Goal: Book appointment/travel/reservation

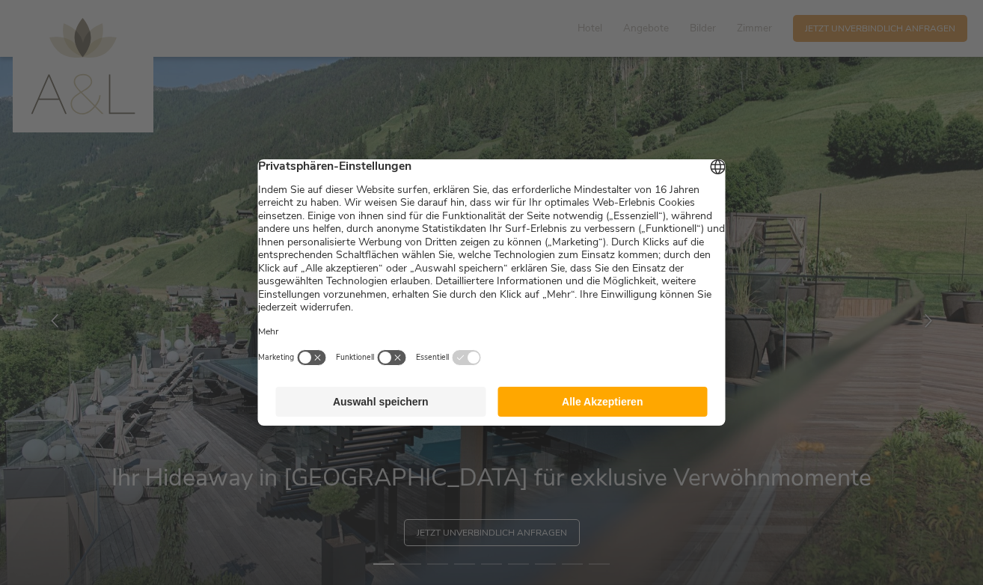
click at [557, 408] on button "Alle Akzeptieren" at bounding box center [602, 402] width 210 height 30
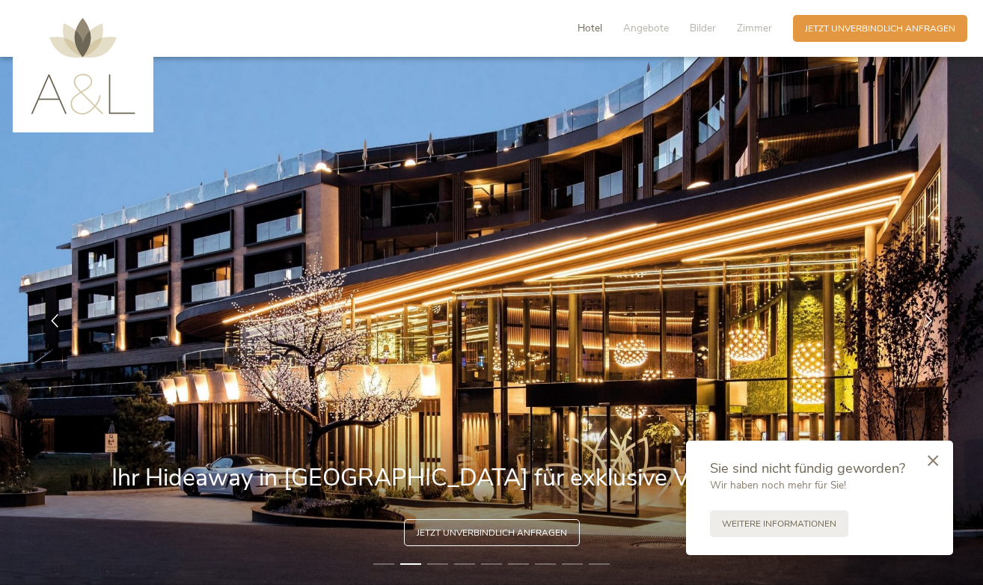
click at [598, 28] on span "Hotel" at bounding box center [589, 28] width 25 height 14
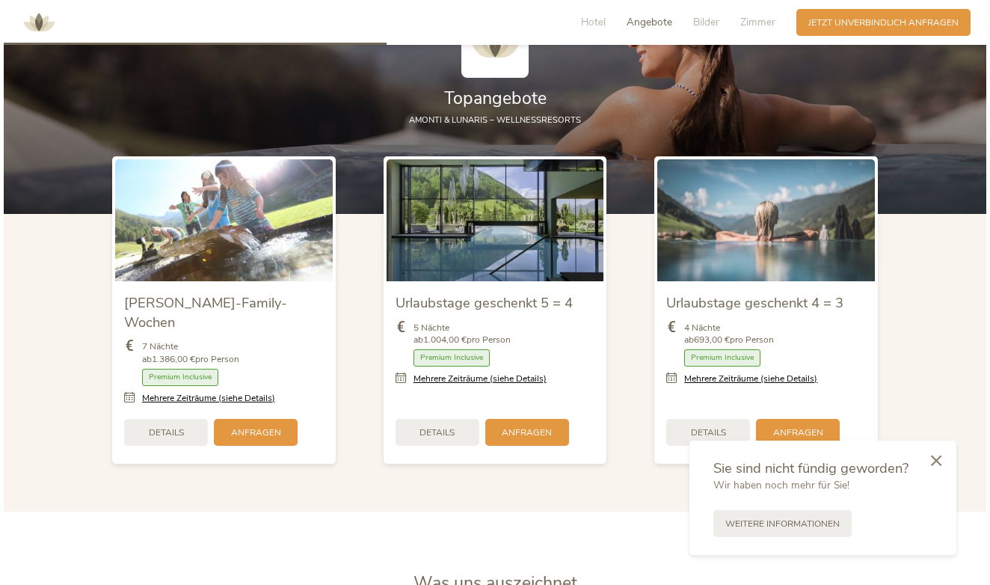
scroll to position [1464, 0]
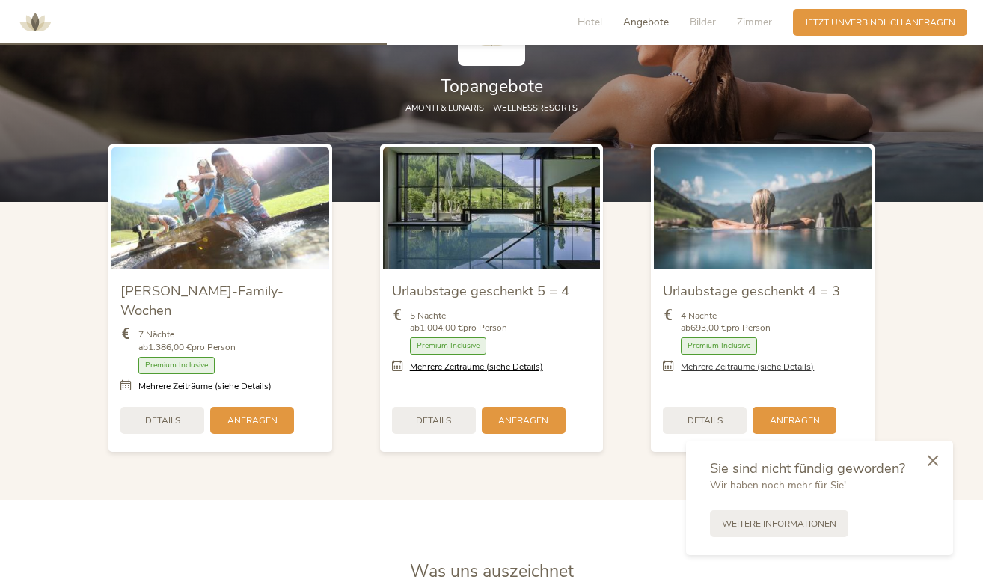
click at [730, 361] on link "Mehrere Zeiträume (siehe Details)" at bounding box center [747, 366] width 133 height 13
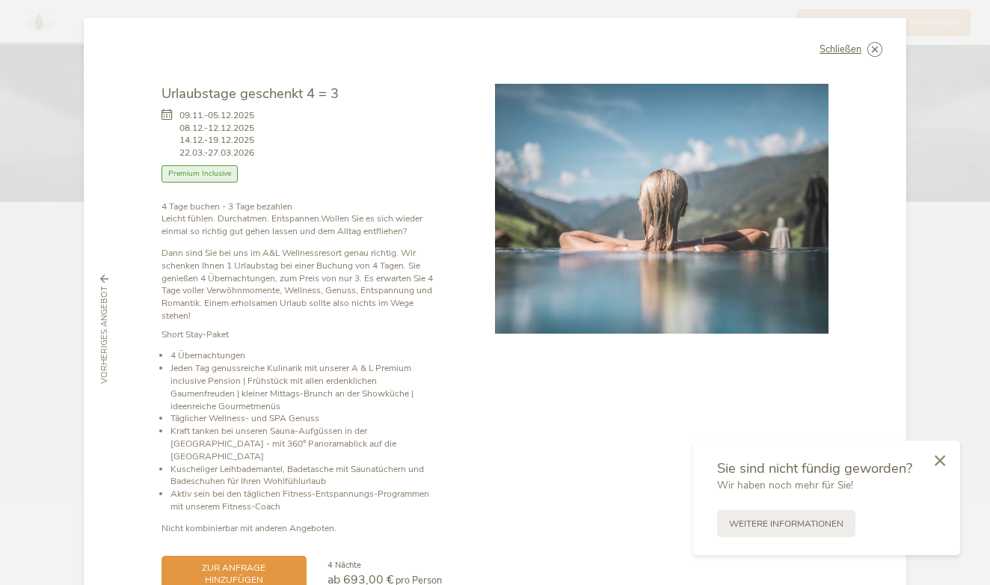
click at [518, 417] on div at bounding box center [662, 338] width 334 height 509
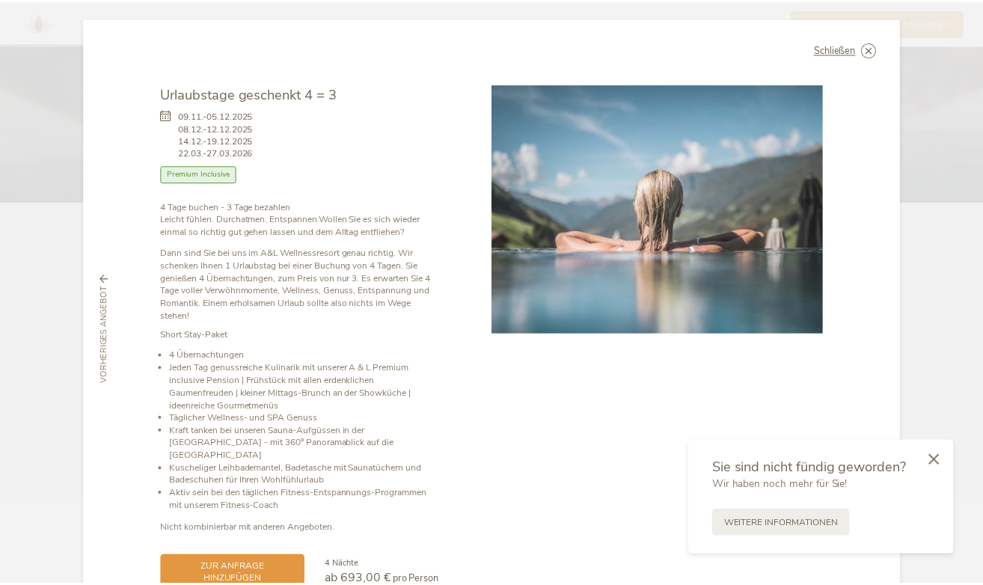
scroll to position [0, 0]
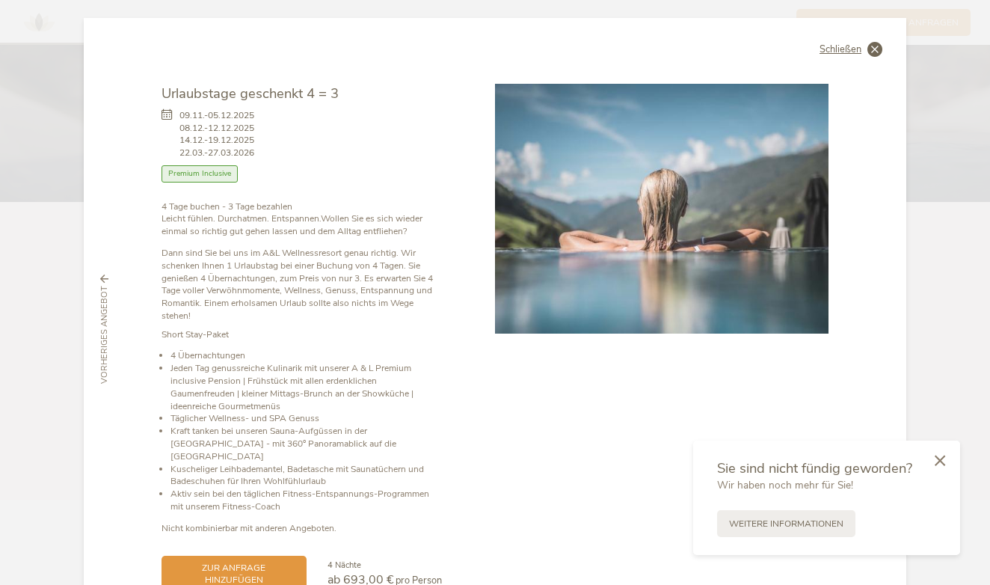
click at [869, 49] on icon at bounding box center [874, 49] width 15 height 15
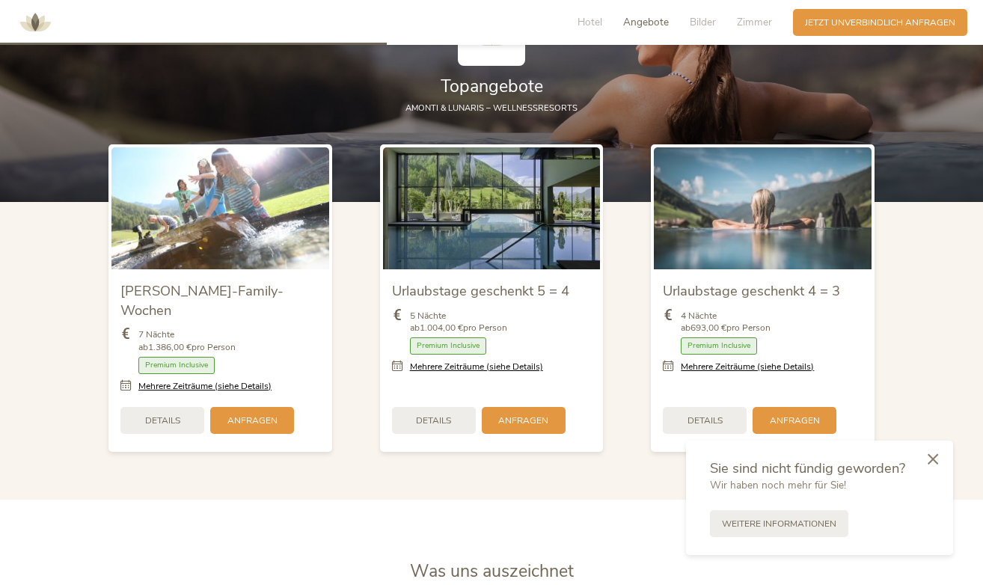
click at [940, 460] on div at bounding box center [932, 460] width 40 height 42
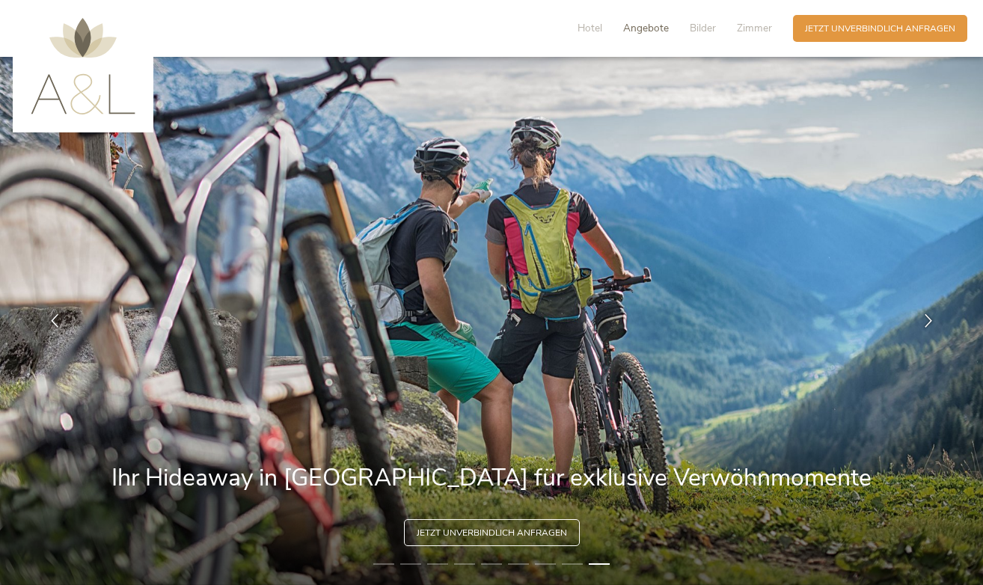
click at [654, 34] on span "Angebote" at bounding box center [646, 28] width 46 height 14
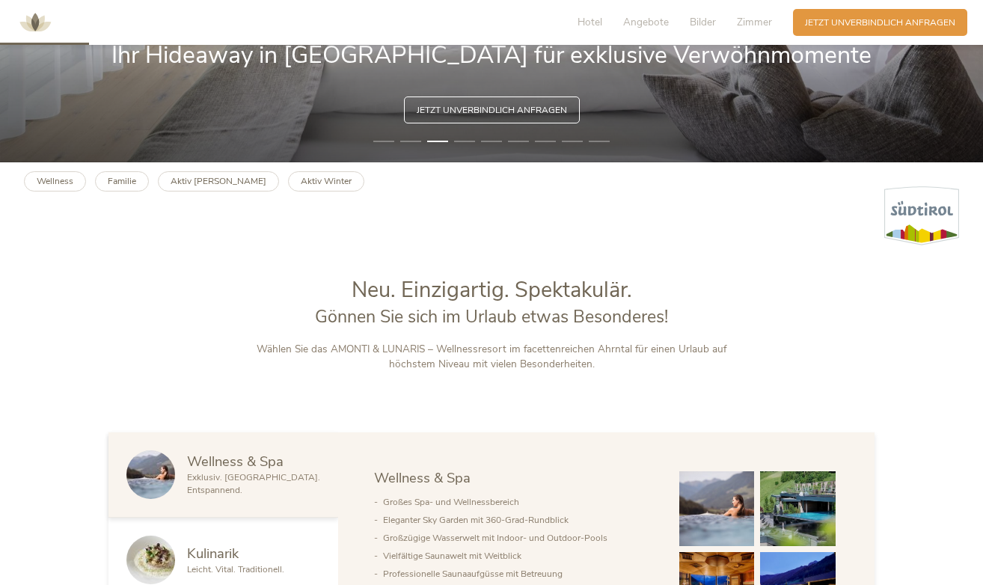
scroll to position [251, 0]
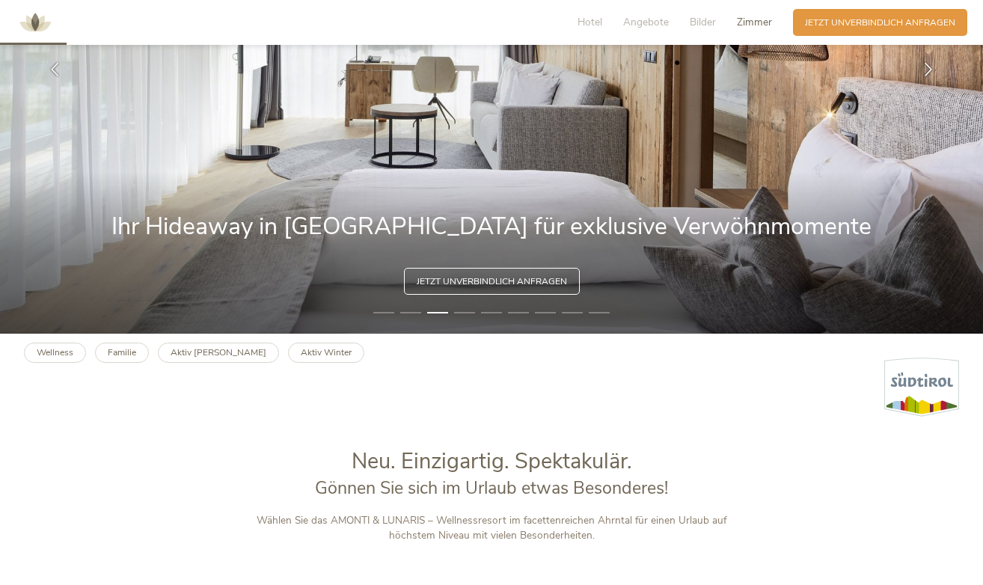
click at [753, 19] on span "Zimmer" at bounding box center [754, 22] width 35 height 14
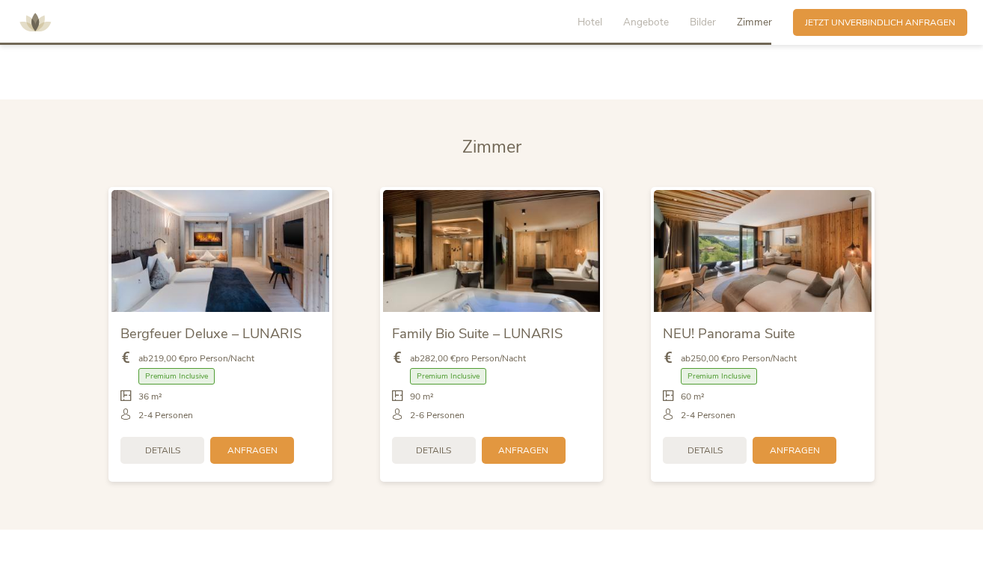
scroll to position [2919, 0]
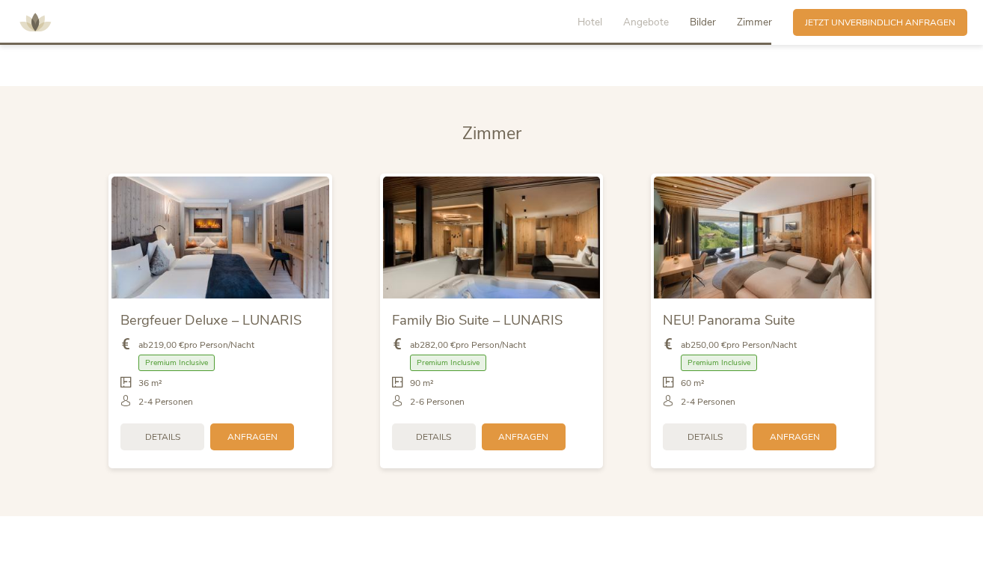
click at [706, 24] on span "Bilder" at bounding box center [703, 22] width 26 height 14
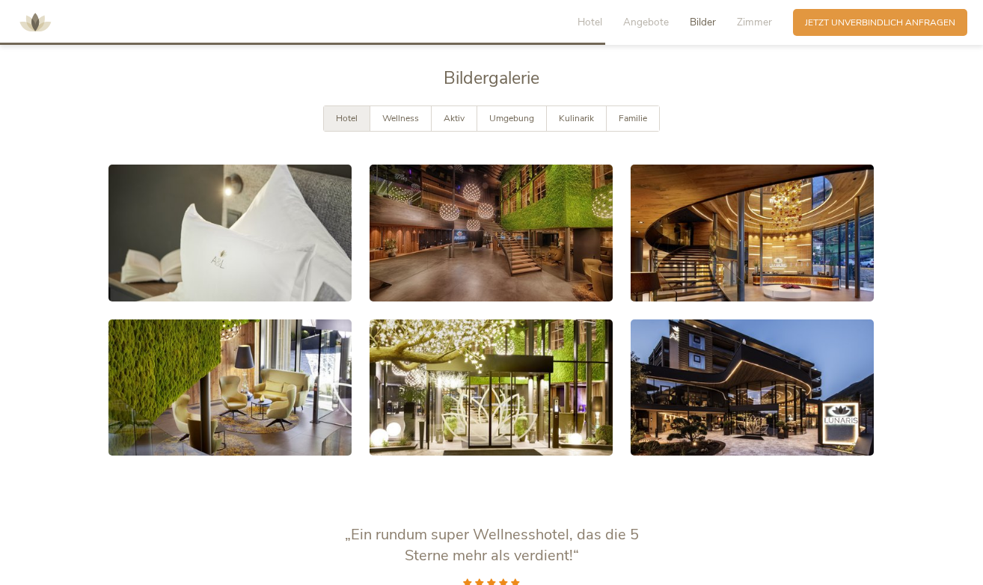
scroll to position [2264, 0]
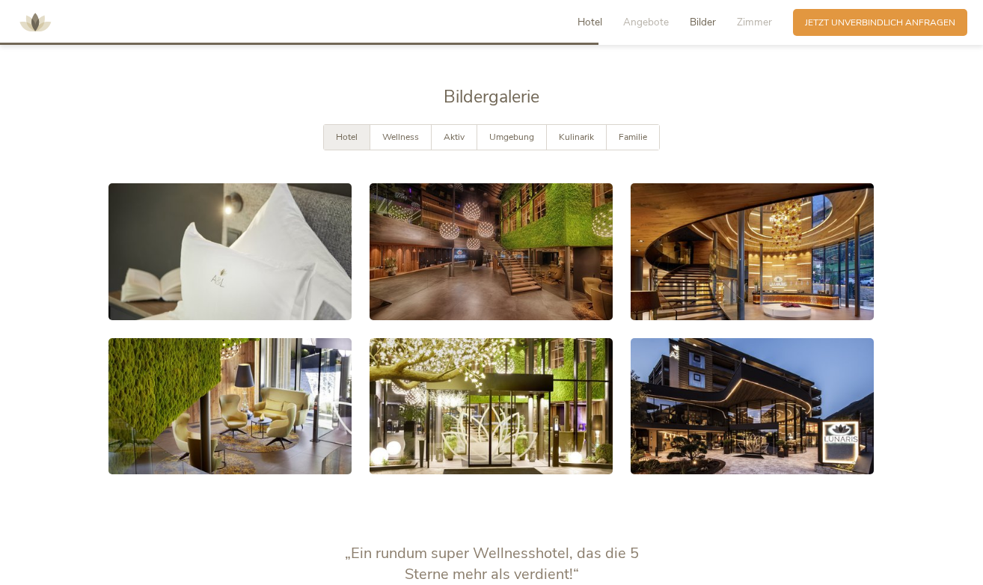
click at [595, 22] on span "Hotel" at bounding box center [589, 22] width 25 height 14
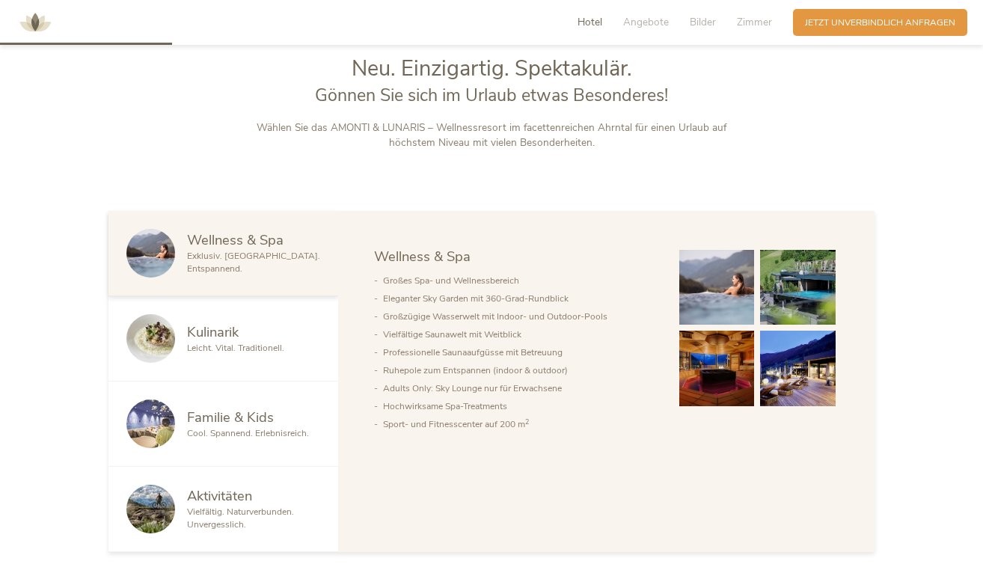
scroll to position [638, 0]
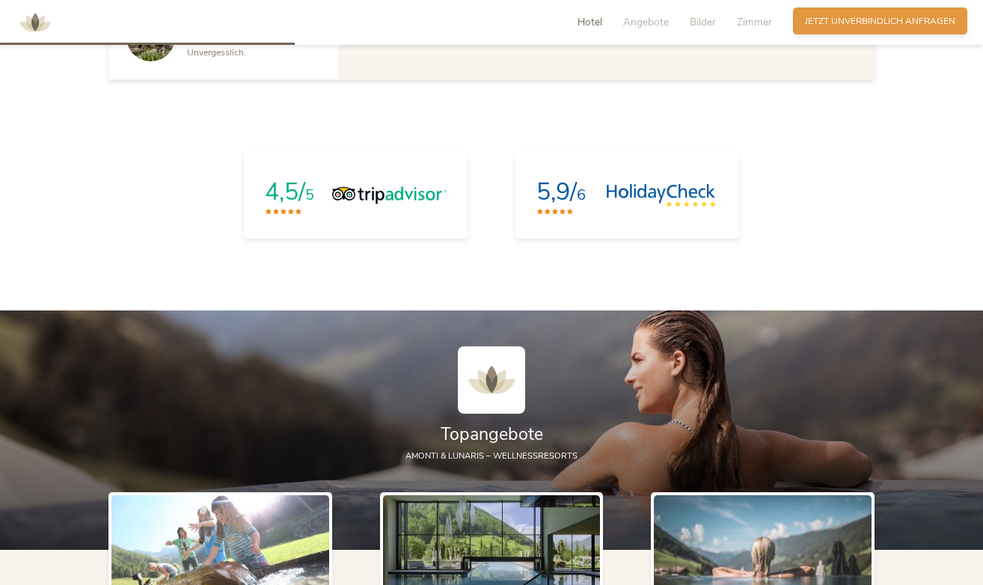
click at [869, 30] on div "Anfragen Jetzt unverbindlich anfragen" at bounding box center [880, 20] width 174 height 27
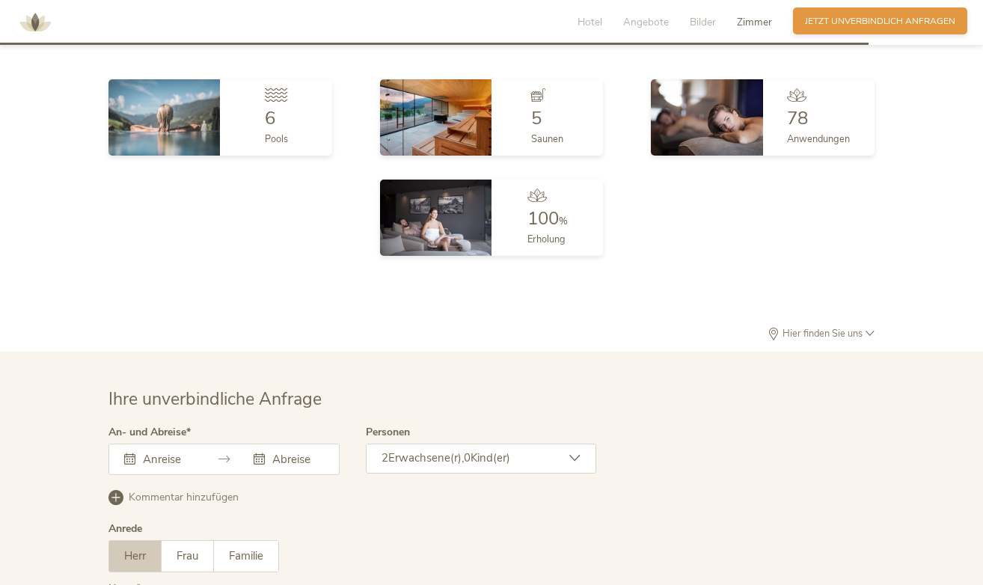
scroll to position [3719, 0]
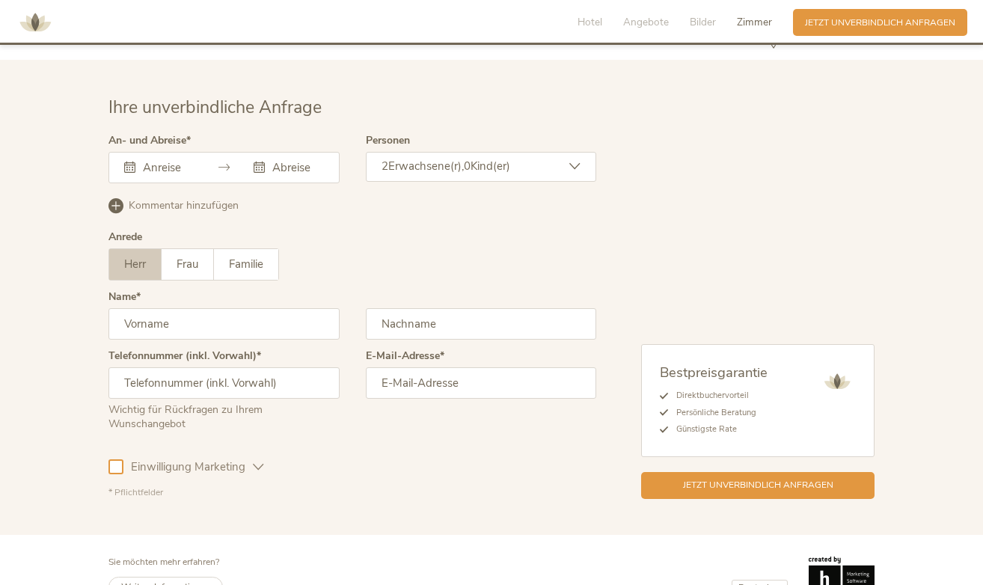
click at [40, 25] on img at bounding box center [35, 22] width 45 height 45
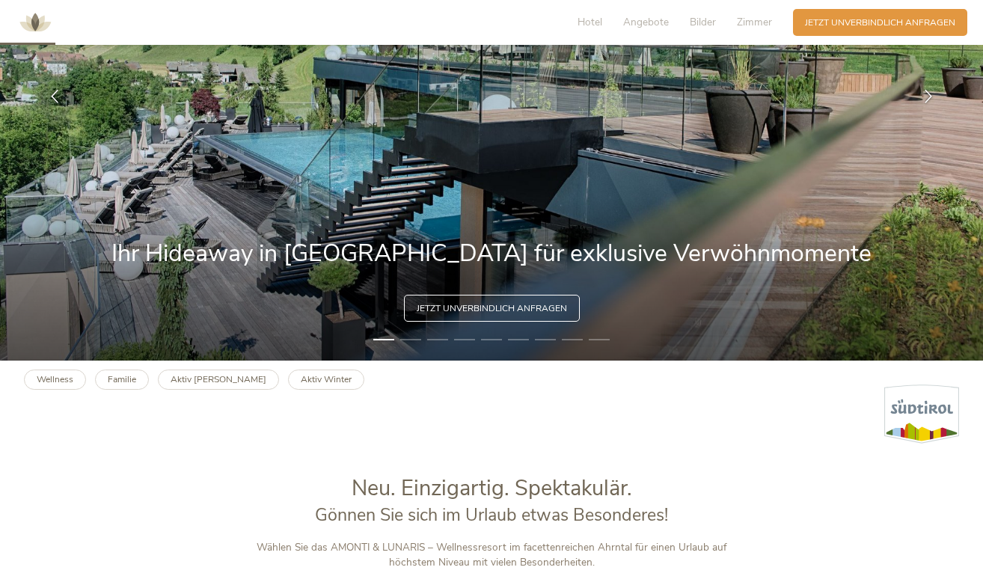
scroll to position [195, 0]
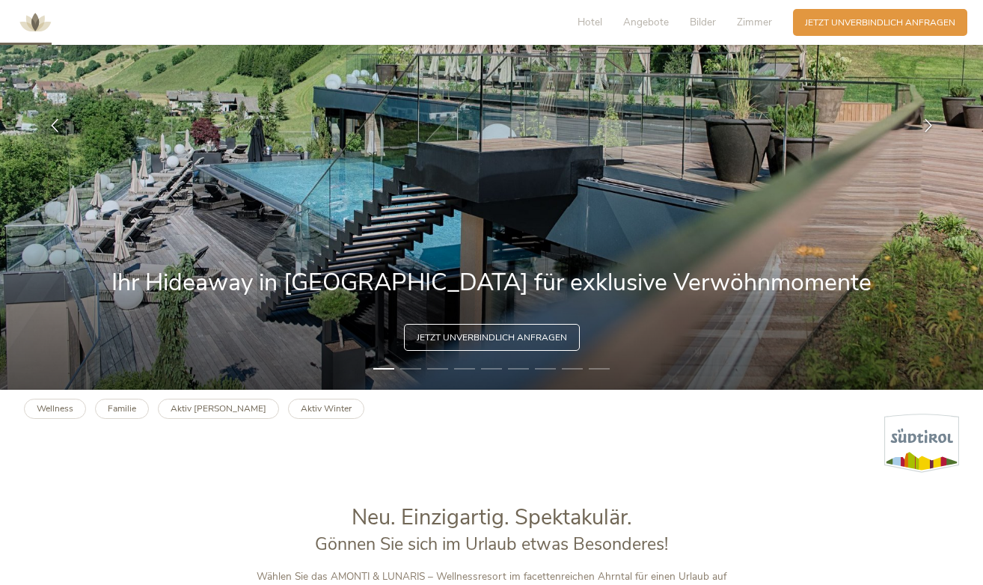
click at [412, 372] on li "2" at bounding box center [410, 369] width 21 height 12
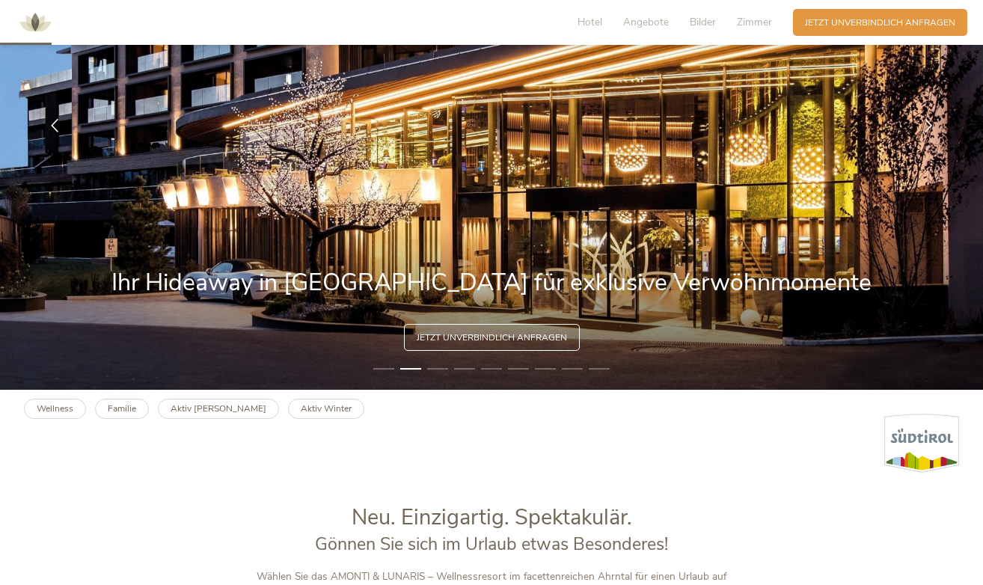
click at [440, 372] on li "3" at bounding box center [437, 369] width 21 height 12
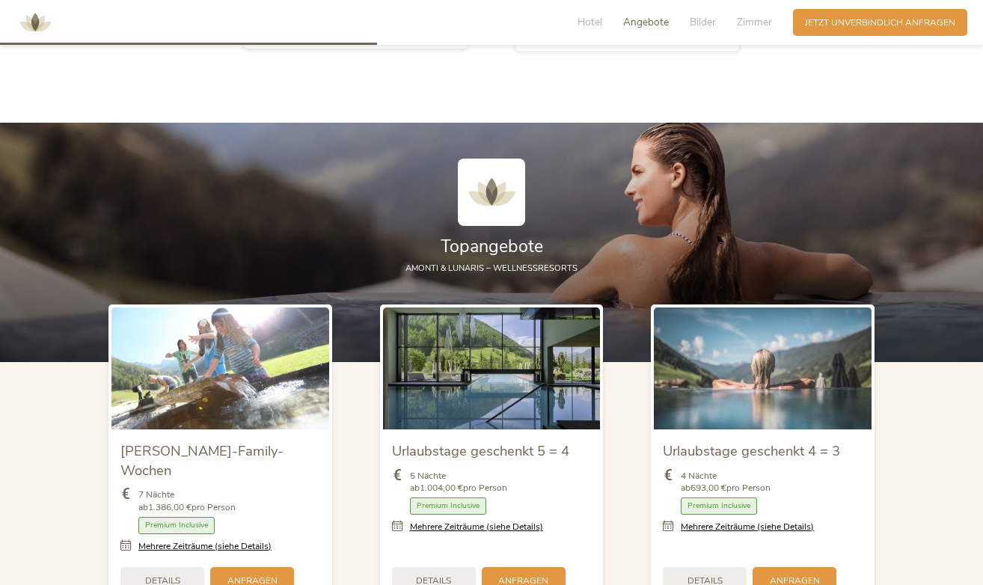
scroll to position [1440, 0]
